Goal: Transaction & Acquisition: Book appointment/travel/reservation

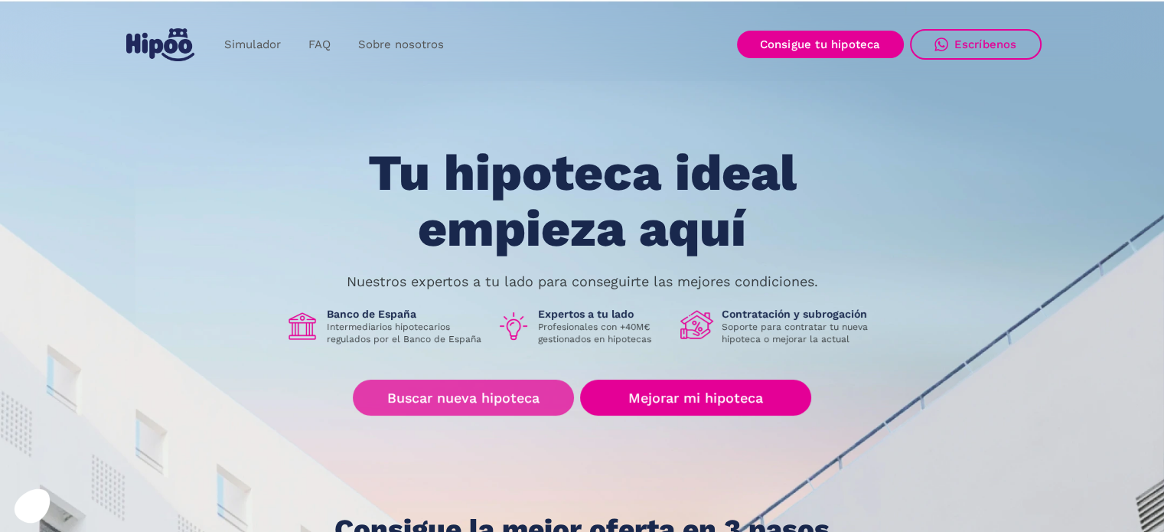
click at [499, 393] on link "Buscar nueva hipoteca" at bounding box center [463, 398] width 221 height 36
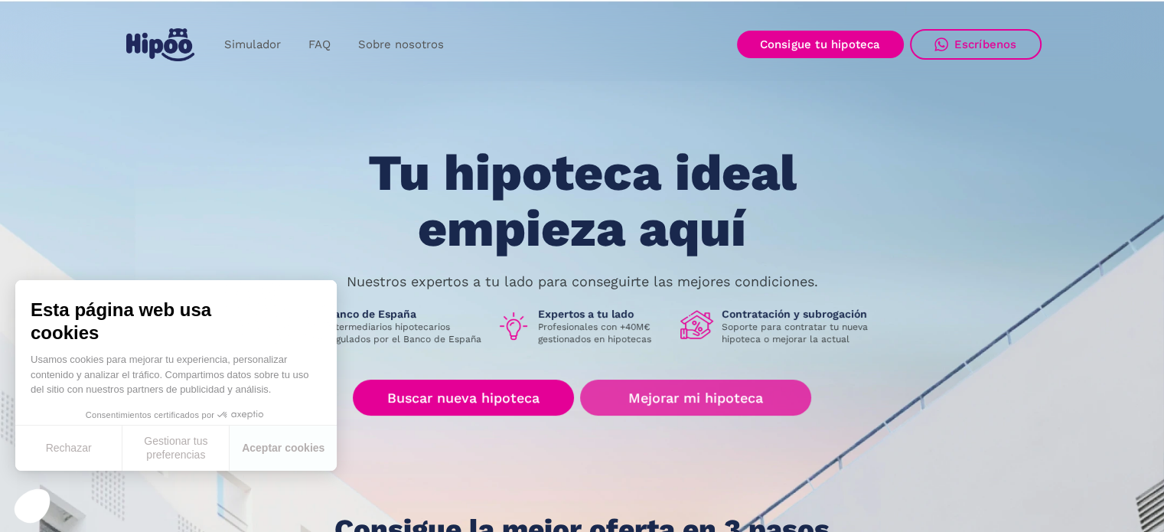
click at [685, 397] on link "Mejorar mi hipoteca" at bounding box center [695, 398] width 230 height 36
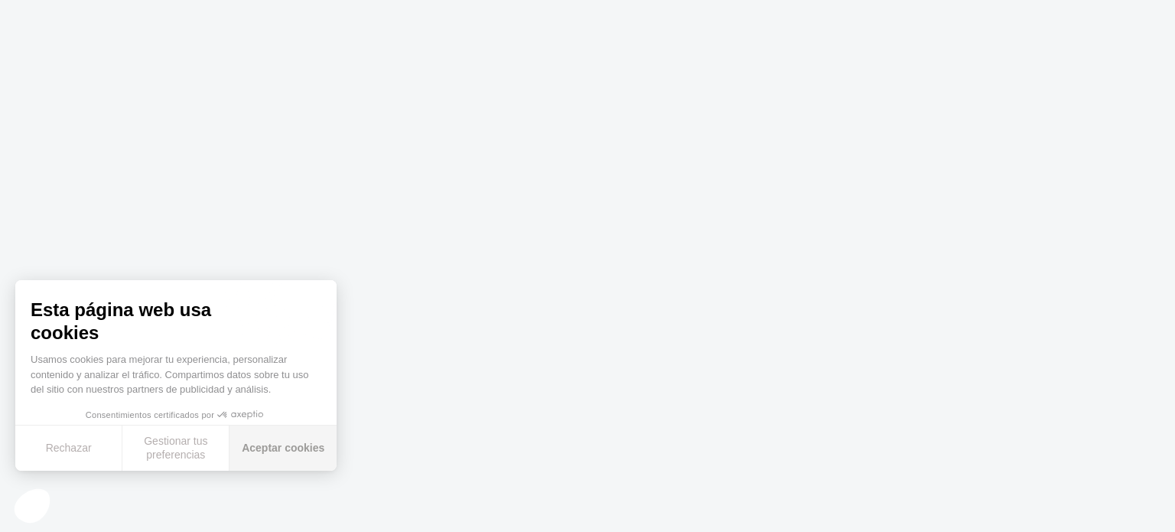
click at [282, 445] on button "Aceptar cookies" at bounding box center [283, 447] width 107 height 45
